Goal: Transaction & Acquisition: Obtain resource

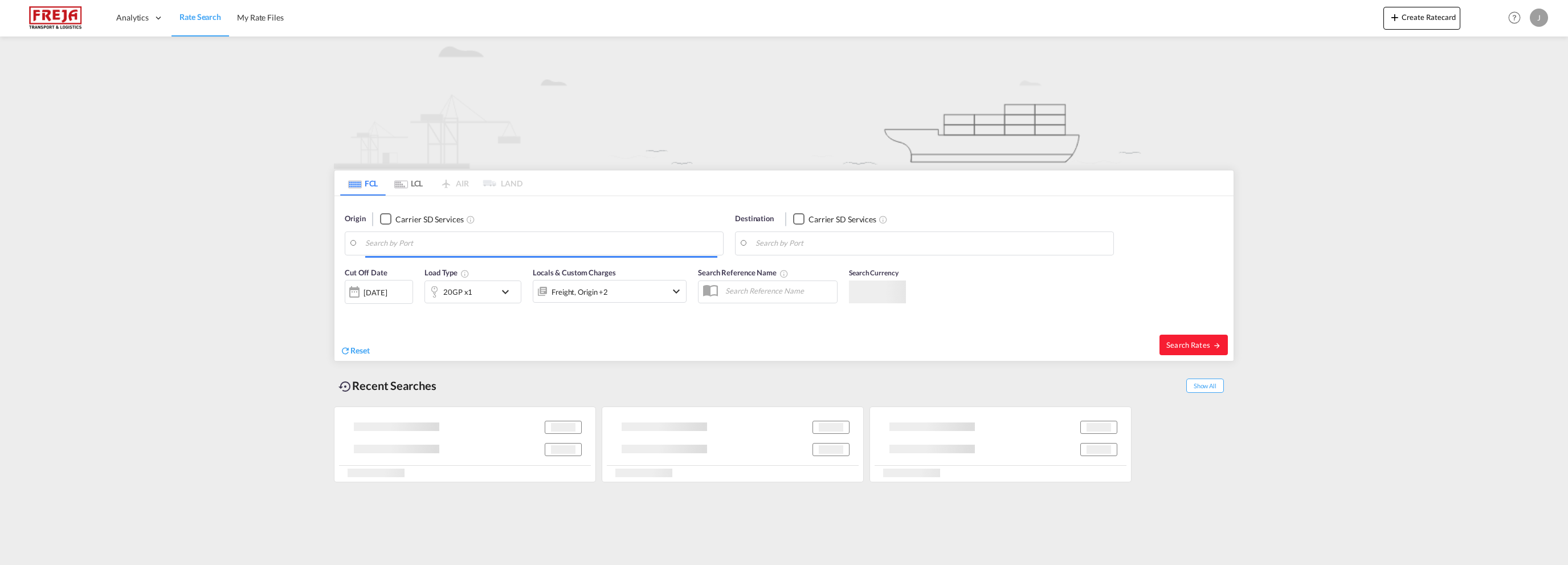
type input "Larvik, NOLAR"
type input "[GEOGRAPHIC_DATA], [GEOGRAPHIC_DATA], USPEF"
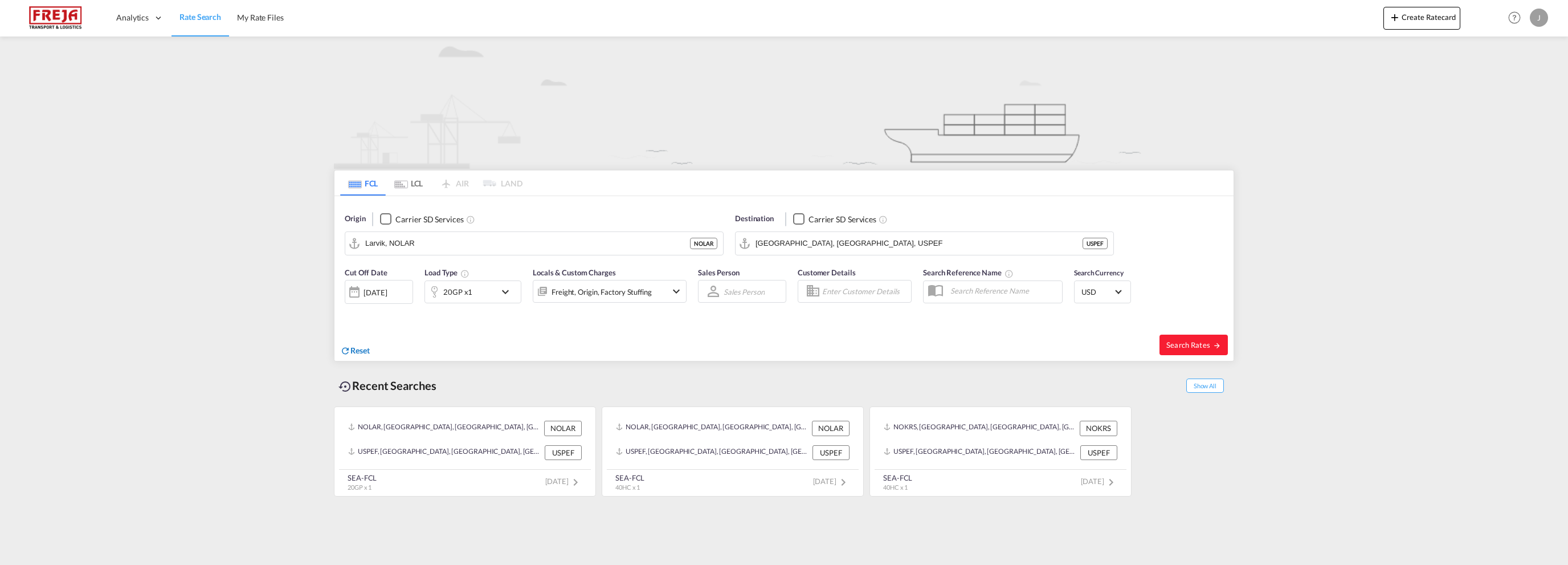
click at [356, 348] on span "Reset" at bounding box center [360, 350] width 19 height 10
click at [418, 246] on body "Analytics Reports Dashboard Rate Search My Rate Files Analytics" at bounding box center [784, 282] width 1568 height 565
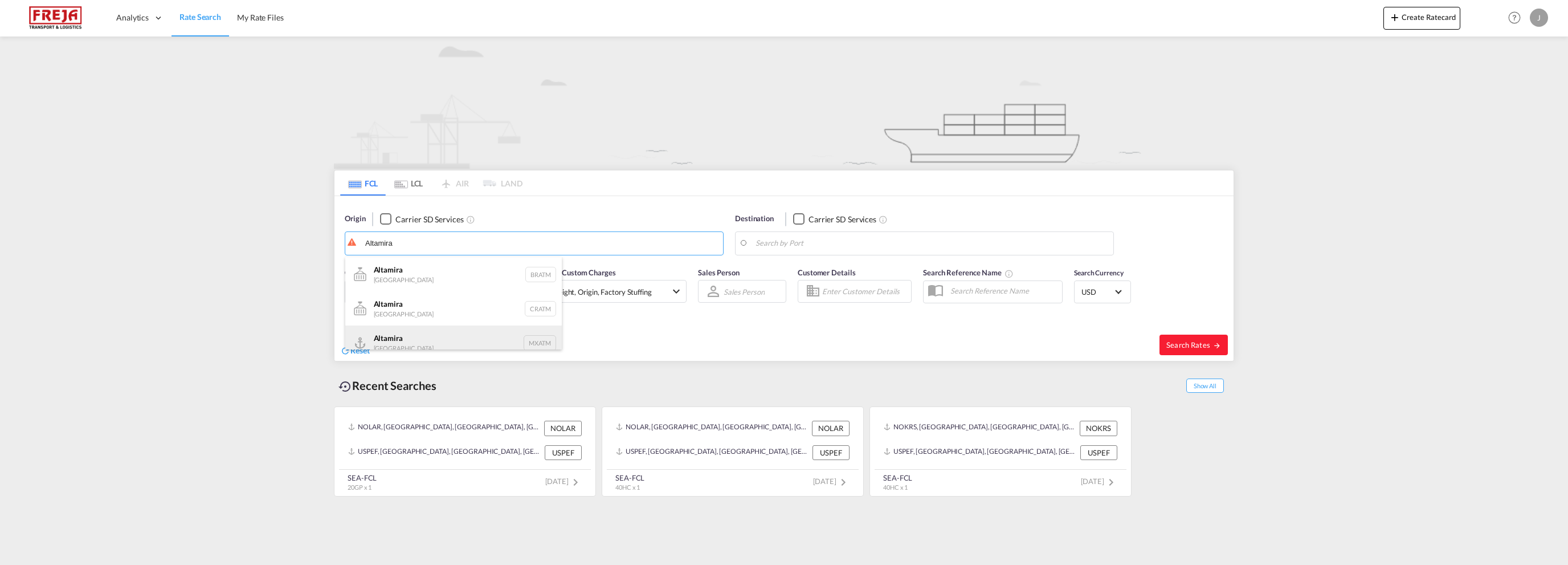
click at [394, 335] on div "Altamira Mexico MXATM" at bounding box center [453, 342] width 217 height 34
type input "Altamira, MXATM"
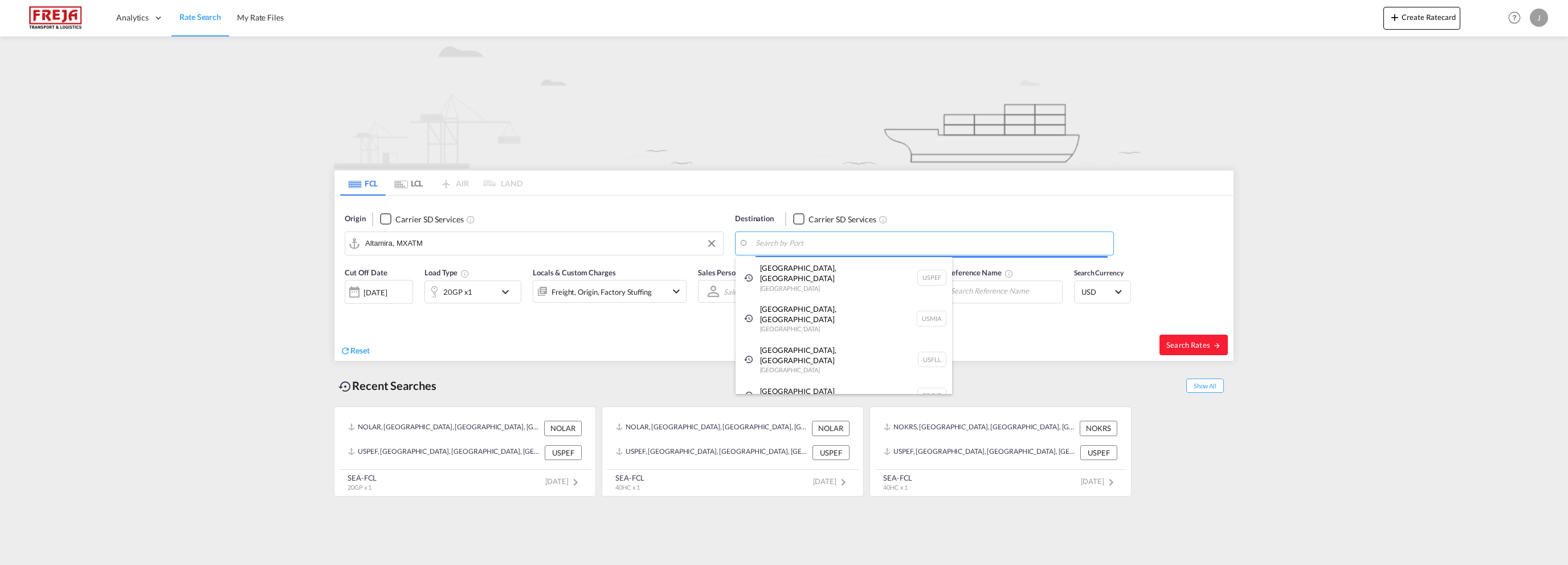
click at [852, 244] on body "Analytics Reports Dashboard Rate Search My Rate Files Analytics" at bounding box center [784, 282] width 1568 height 565
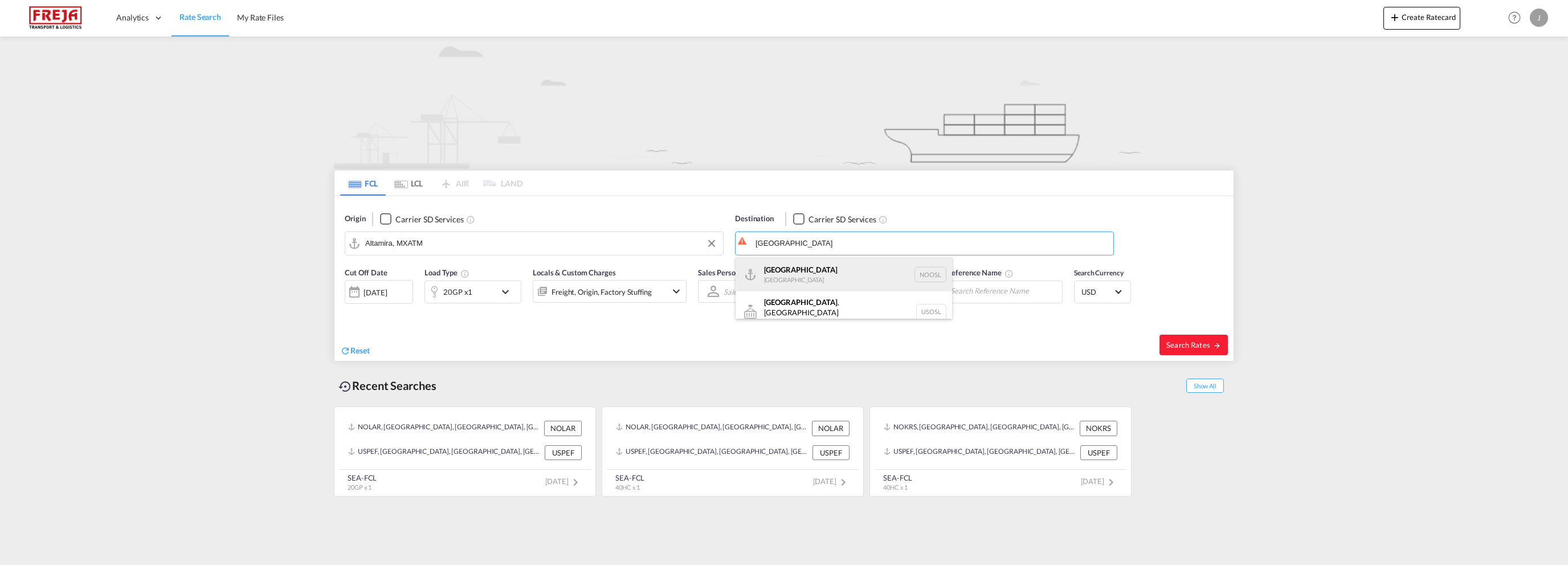
click at [793, 268] on div "[GEOGRAPHIC_DATA] [GEOGRAPHIC_DATA] NOOSL" at bounding box center [844, 274] width 217 height 34
type input "[GEOGRAPHIC_DATA], NOOSL"
click at [387, 291] on div "[DATE]" at bounding box center [375, 292] width 23 height 10
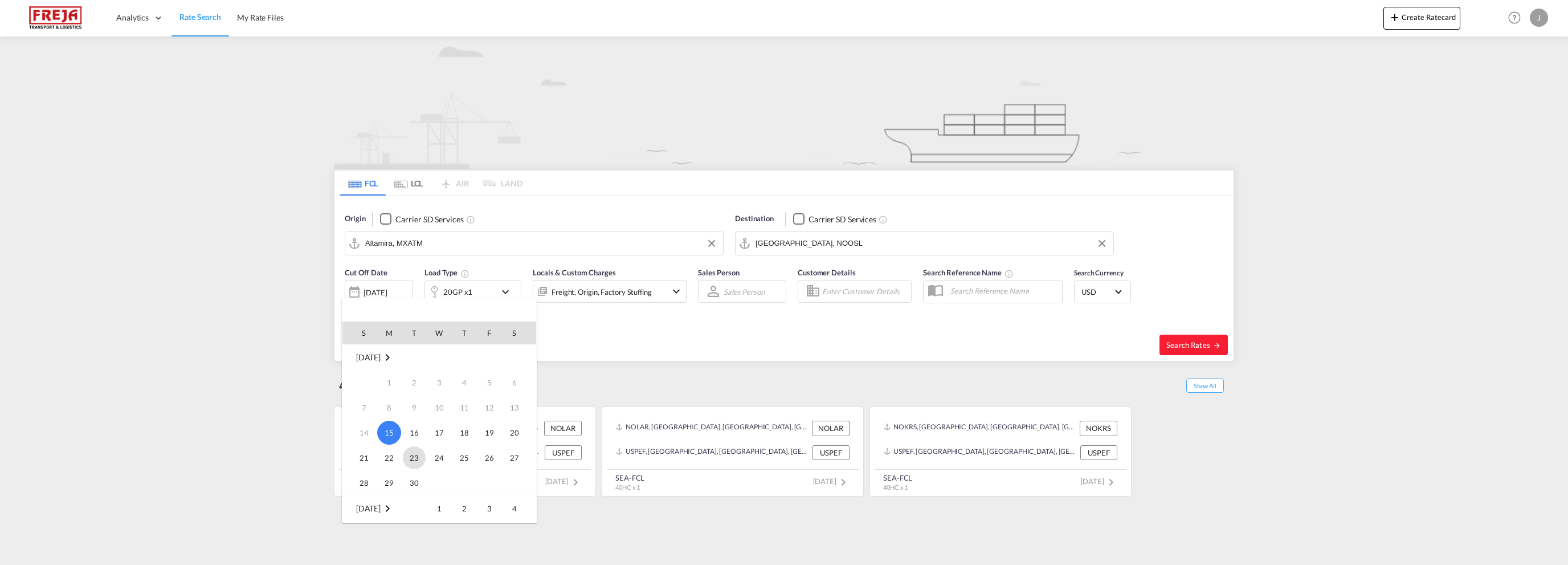
click at [409, 455] on span "23" at bounding box center [414, 457] width 23 height 23
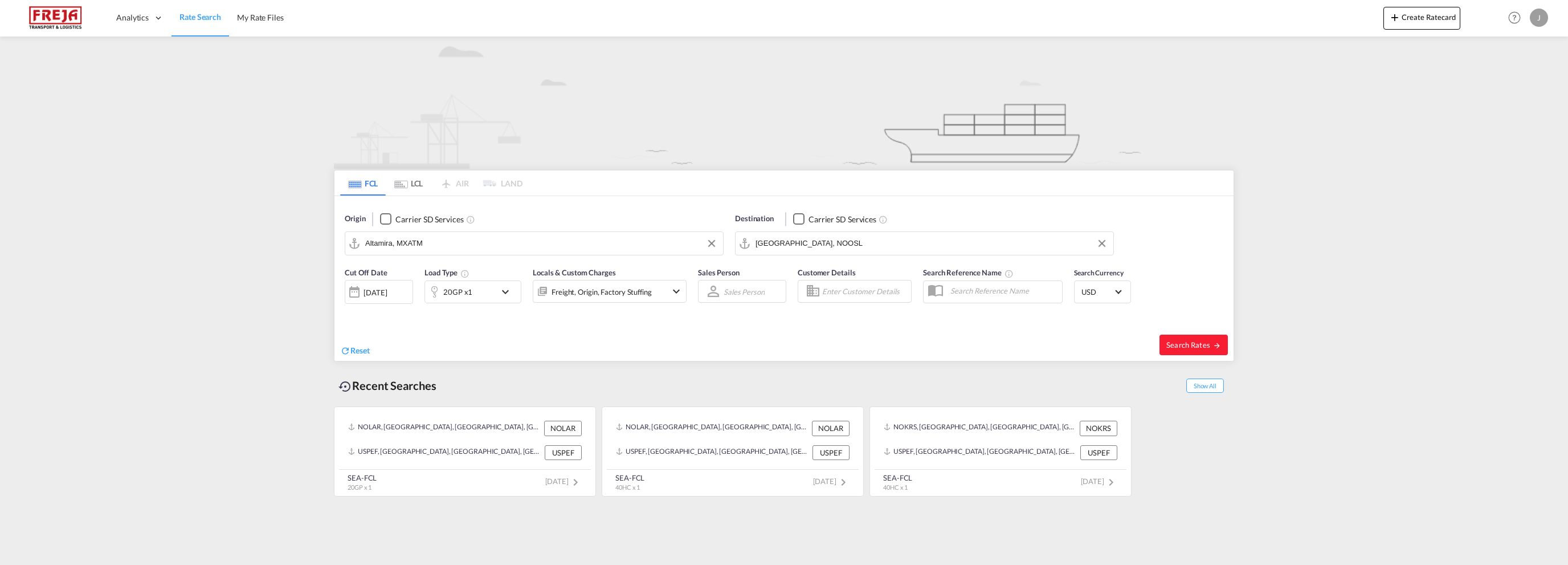
click at [506, 291] on md-icon "icon-chevron-down" at bounding box center [508, 291] width 19 height 13
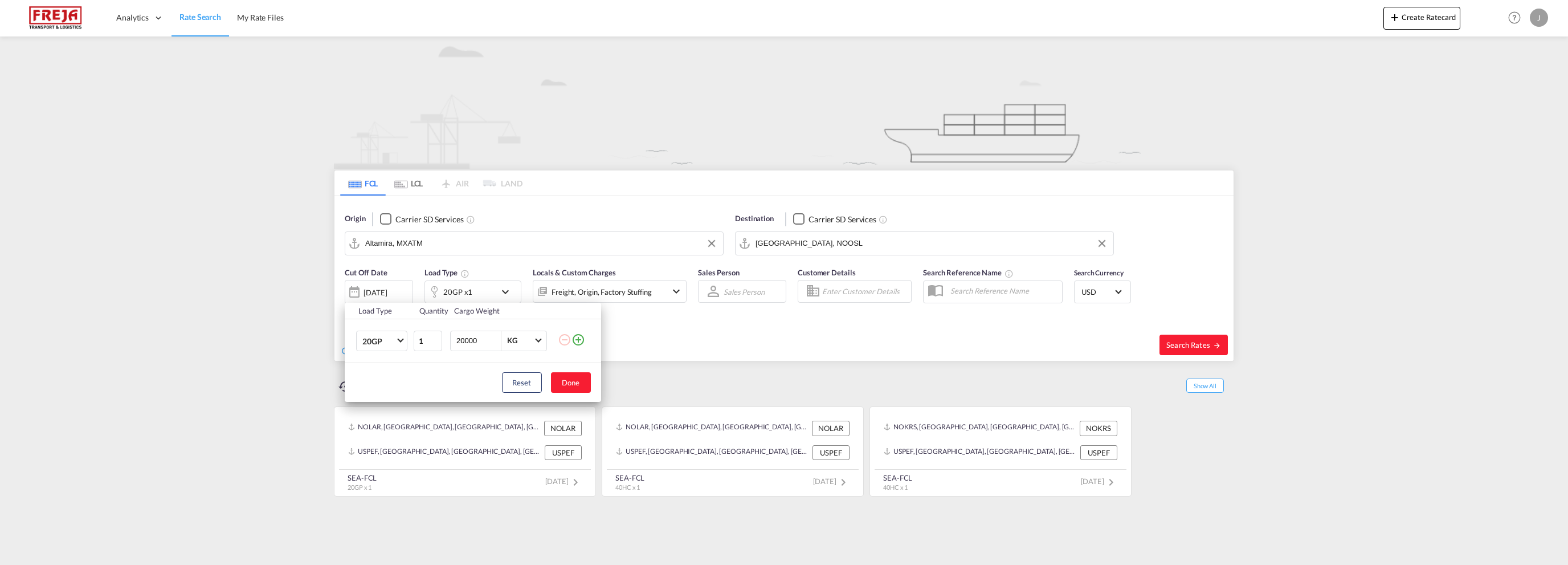
click at [463, 342] on input "20000" at bounding box center [477, 341] width 46 height 19
type input "27000"
click at [568, 383] on button "Done" at bounding box center [571, 382] width 40 height 20
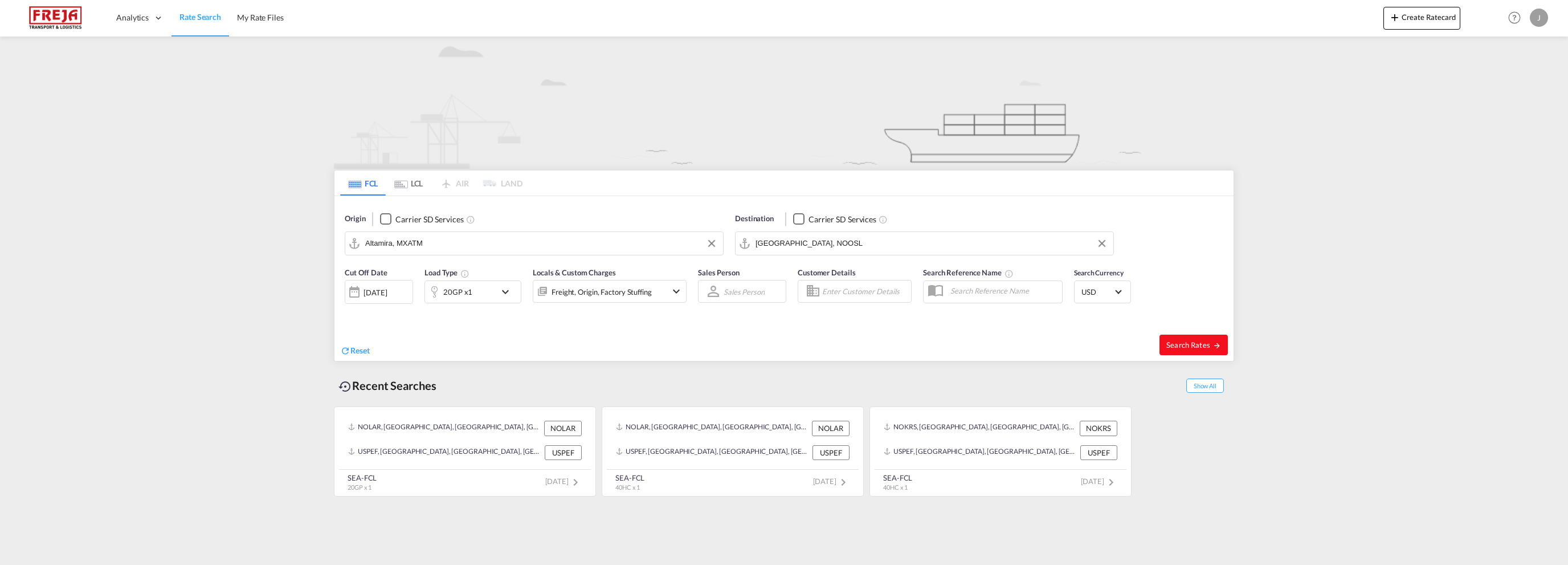
click at [1181, 345] on span "Search Rates" at bounding box center [1193, 345] width 55 height 9
type input "MXATM to NOOSL / [DATE]"
